Goal: Task Accomplishment & Management: Complete application form

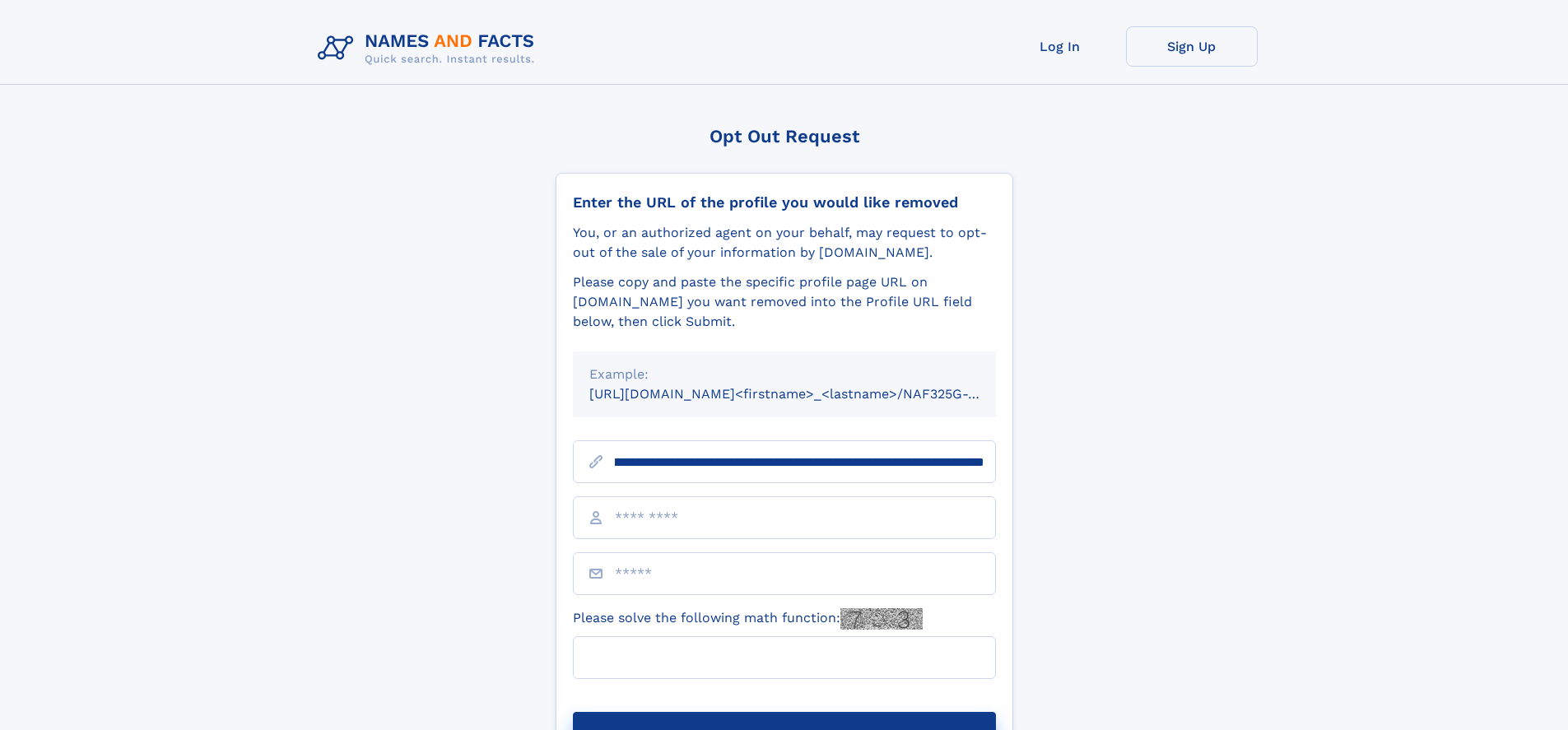
scroll to position [0, 194]
type input "**********"
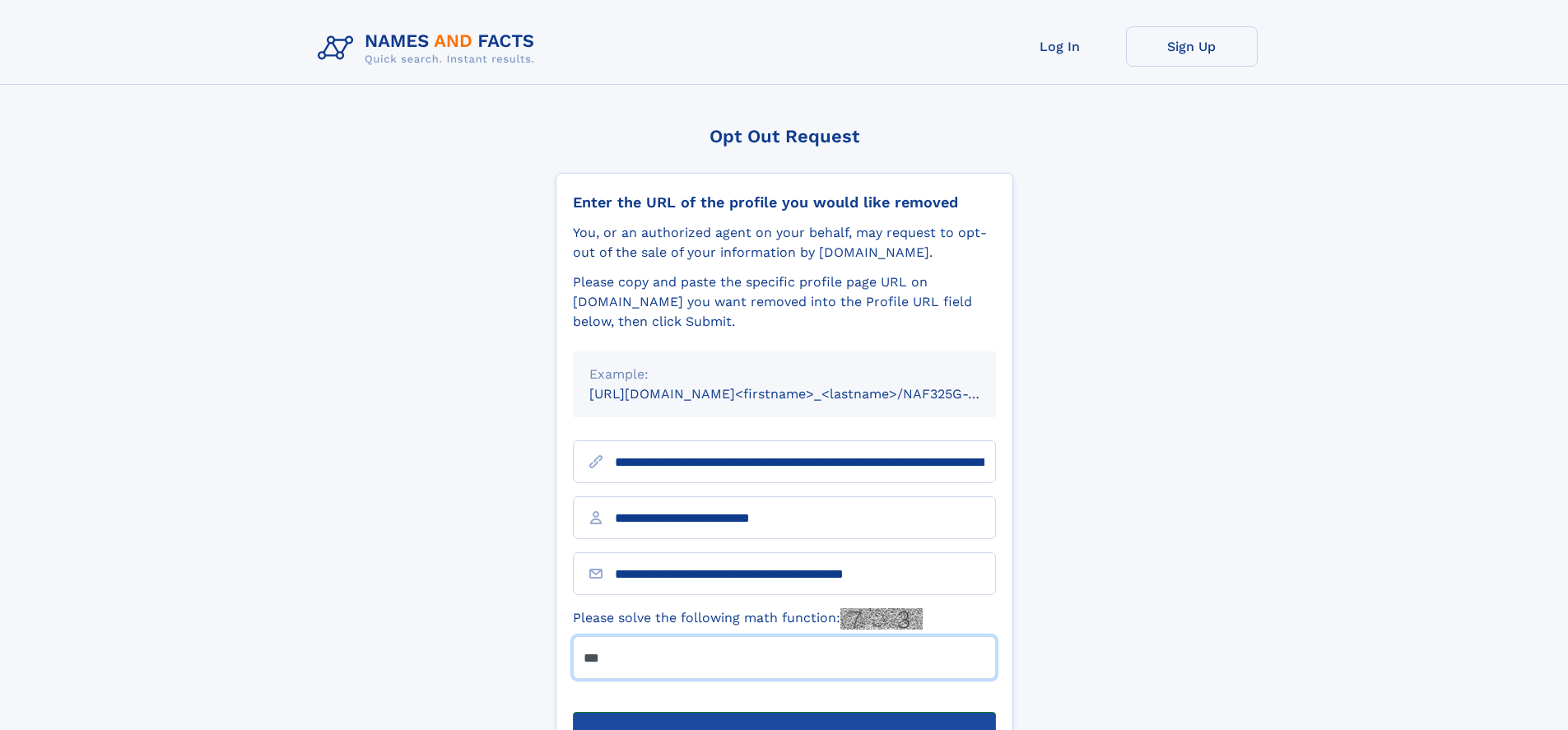
type input "***"
click at [784, 712] on button "Submit Opt Out Request" at bounding box center [784, 739] width 423 height 53
